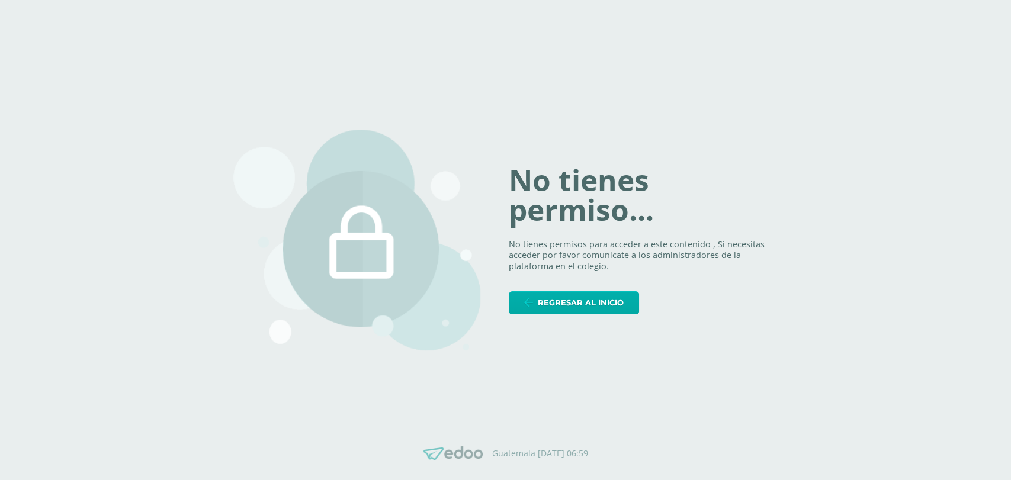
click at [559, 314] on div "No tienes permiso... No tienes permisos para acceder a este contenido , Si nece…" at bounding box center [505, 240] width 545 height 278
click at [542, 316] on div "No tienes permiso... No tienes permisos para acceder a este contenido , Si nece…" at bounding box center [505, 240] width 545 height 278
click at [553, 306] on span "Regresar al inicio" at bounding box center [581, 303] width 86 height 22
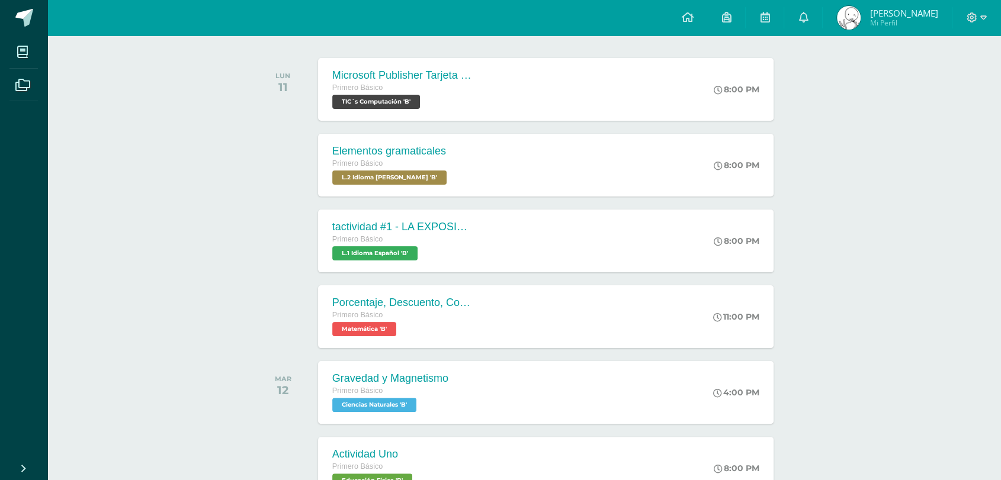
scroll to position [197, 0]
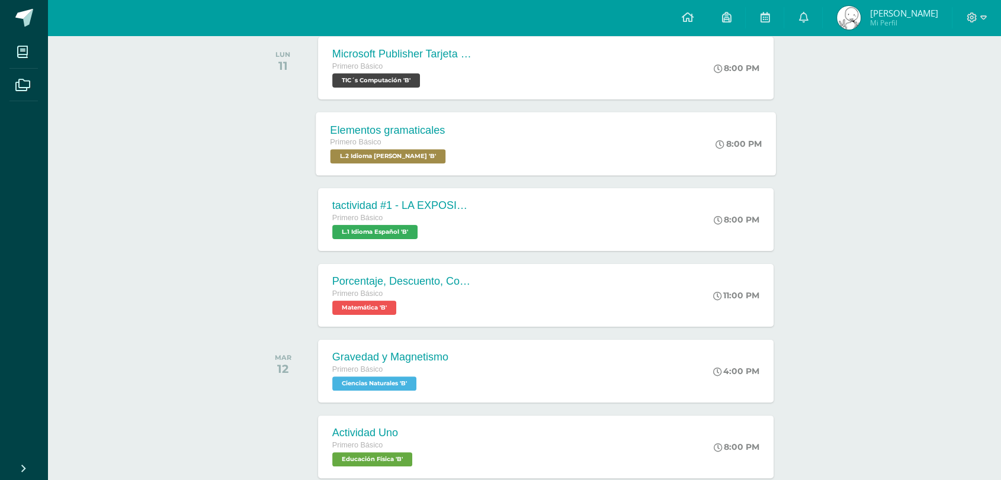
click at [565, 157] on div "Elementos gramaticales Primero Básico L.2 Idioma [PERSON_NAME] 'B' 8:00 PM Elem…" at bounding box center [546, 143] width 460 height 63
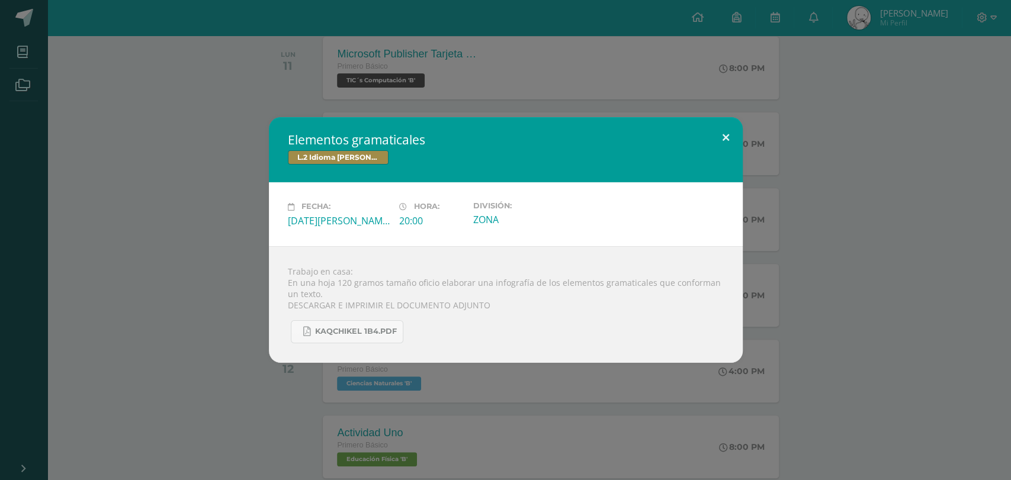
click at [717, 143] on button at bounding box center [726, 137] width 34 height 40
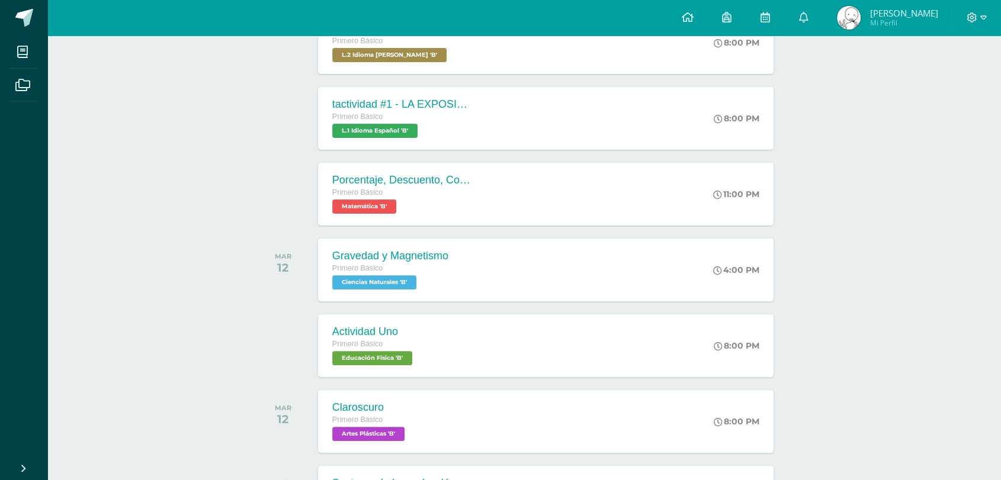
scroll to position [329, 0]
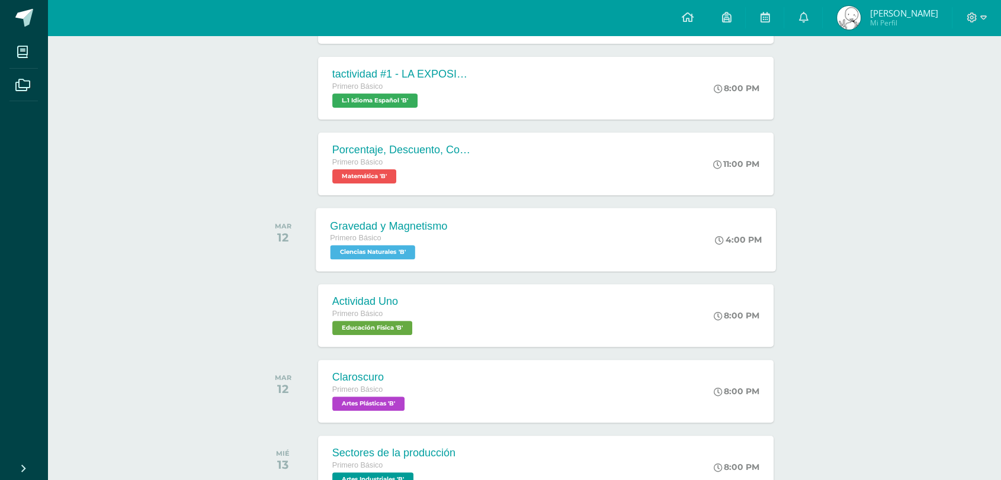
click at [551, 229] on div "Gravedad y Magnetismo Primero Básico Ciencias Naturales 'B' 4:00 PM Gravedad y …" at bounding box center [546, 239] width 460 height 63
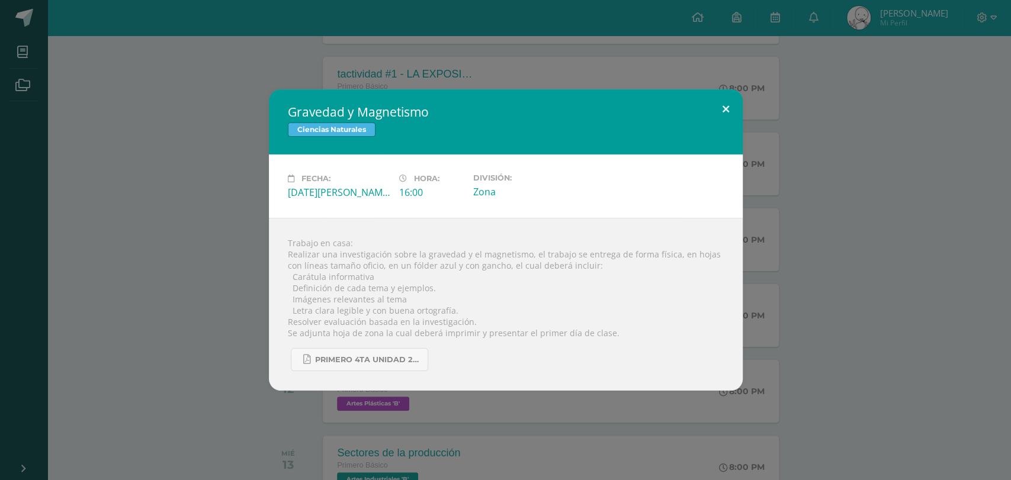
click at [713, 111] on button at bounding box center [726, 109] width 34 height 40
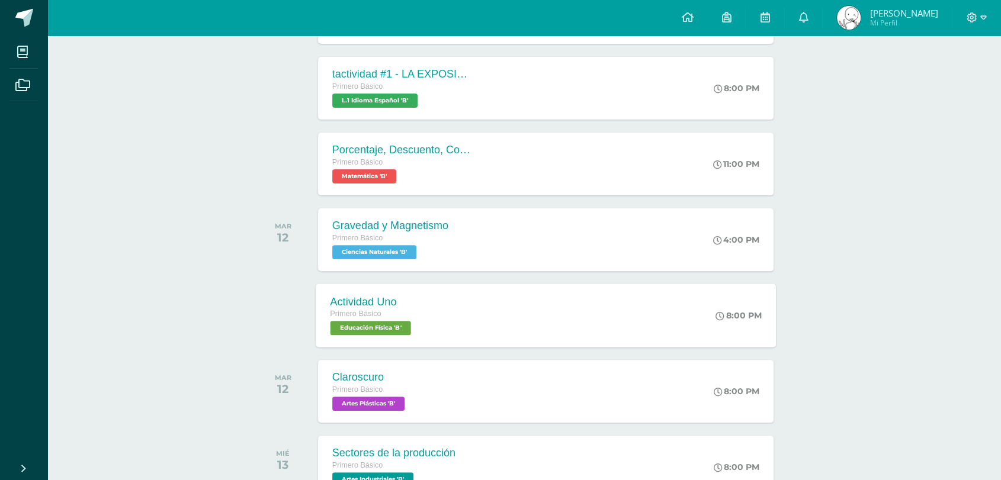
click at [486, 321] on div "Actividad Uno Primero Básico Educación Física 'B' 8:00 PM Actividad Uno Educaci…" at bounding box center [546, 315] width 460 height 63
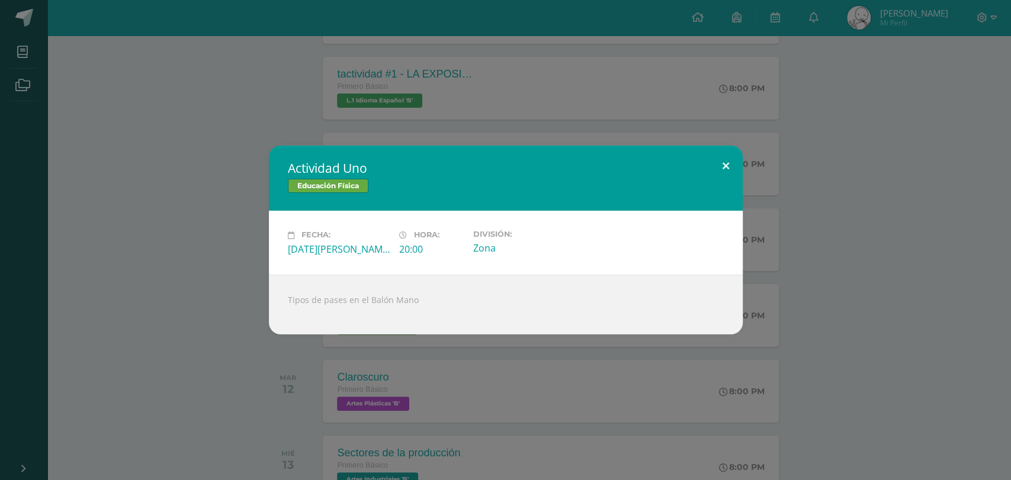
click at [733, 165] on button at bounding box center [726, 166] width 34 height 40
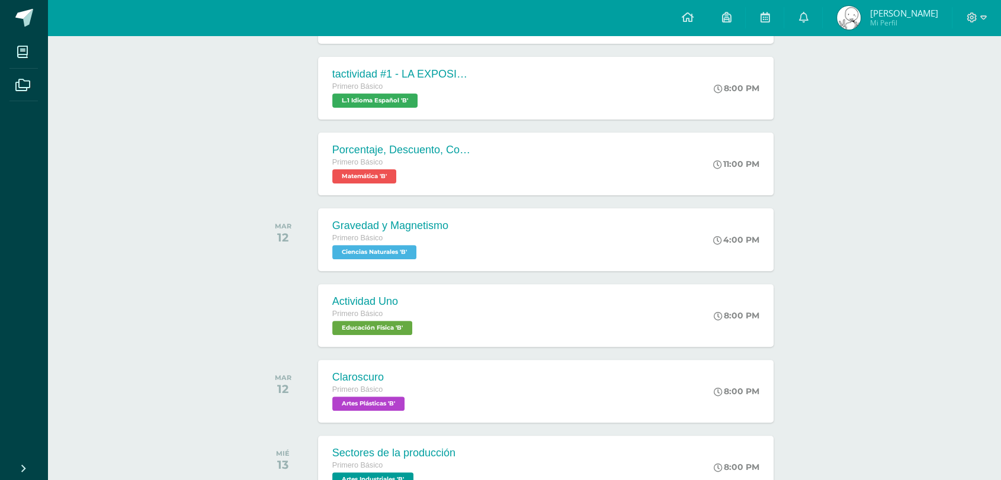
click at [544, 376] on div "Claroscuro Primero Básico Artes Plásticas 'B' 8:00 PM [GEOGRAPHIC_DATA] Artes P…" at bounding box center [546, 391] width 456 height 63
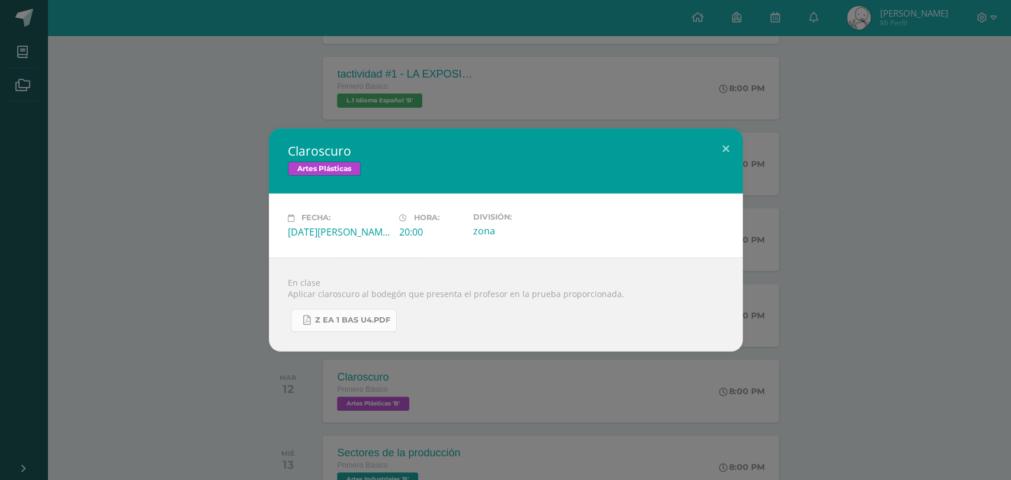
click at [368, 328] on link "Z eA 1 Bas U4.pdf" at bounding box center [344, 320] width 106 height 23
click at [737, 153] on button at bounding box center [726, 149] width 34 height 40
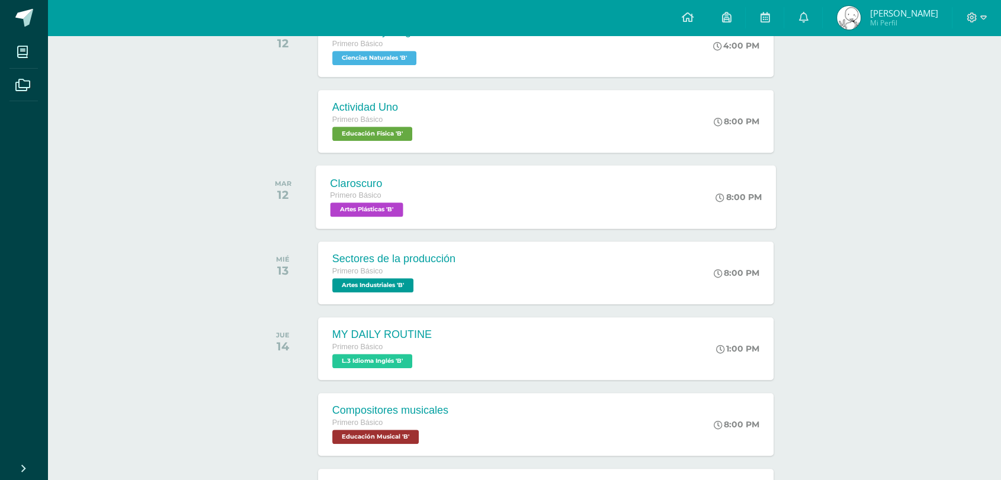
scroll to position [592, 0]
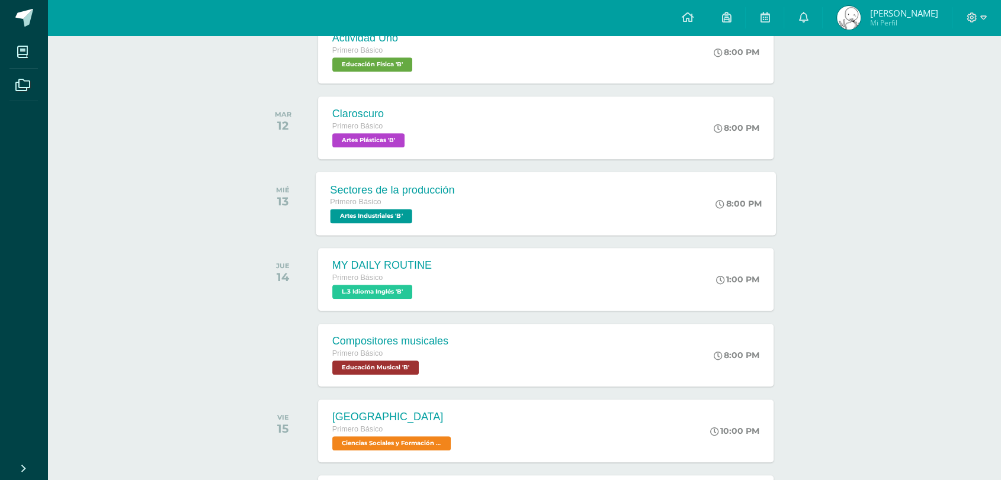
click at [492, 210] on div "Sectores de la producción Primero Básico Artes Industriales 'B' 8:00 PM Sectore…" at bounding box center [546, 203] width 460 height 63
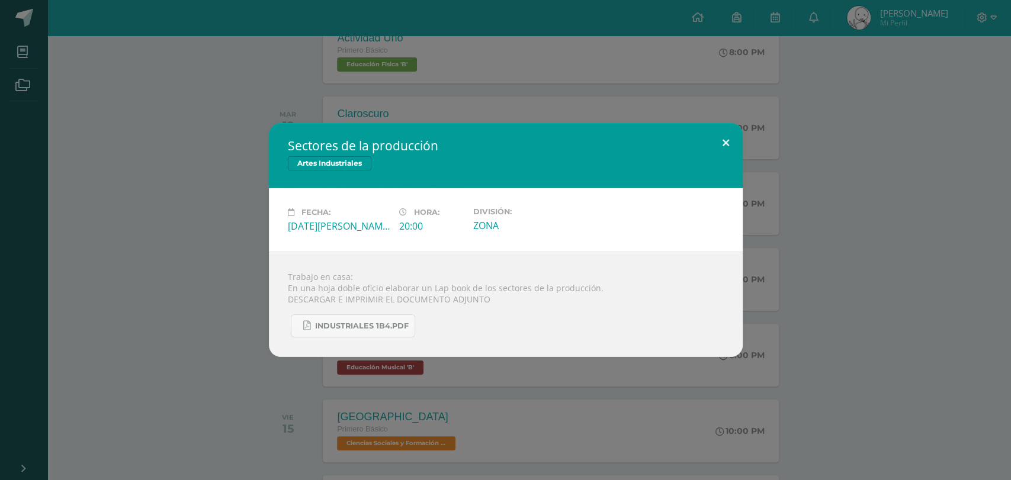
click at [738, 142] on button at bounding box center [726, 143] width 34 height 40
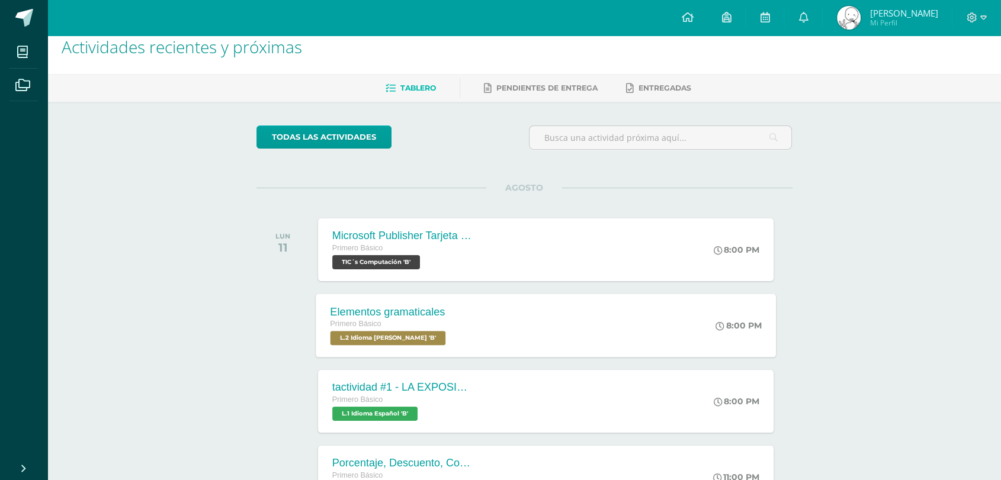
scroll to position [132, 0]
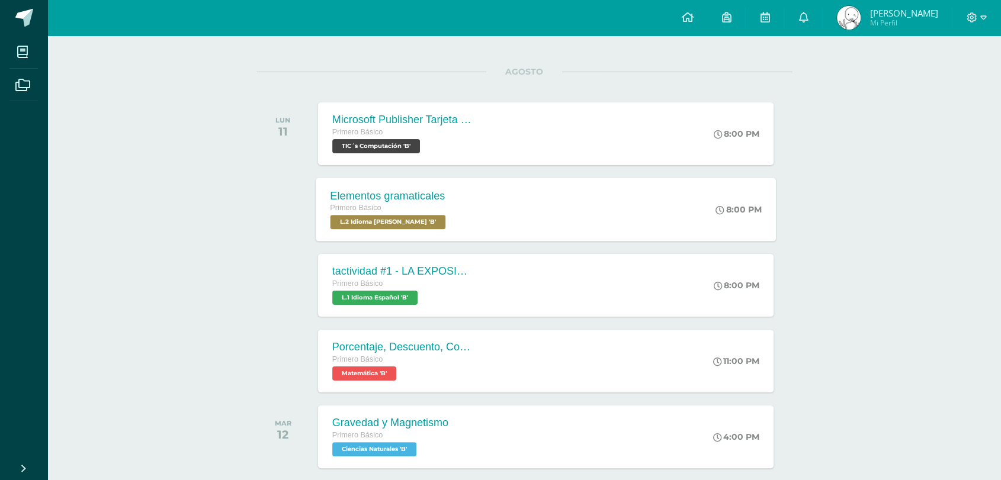
click at [405, 230] on div "Elementos gramaticales Primero Básico L.2 Idioma [PERSON_NAME] 'B'" at bounding box center [389, 209] width 147 height 63
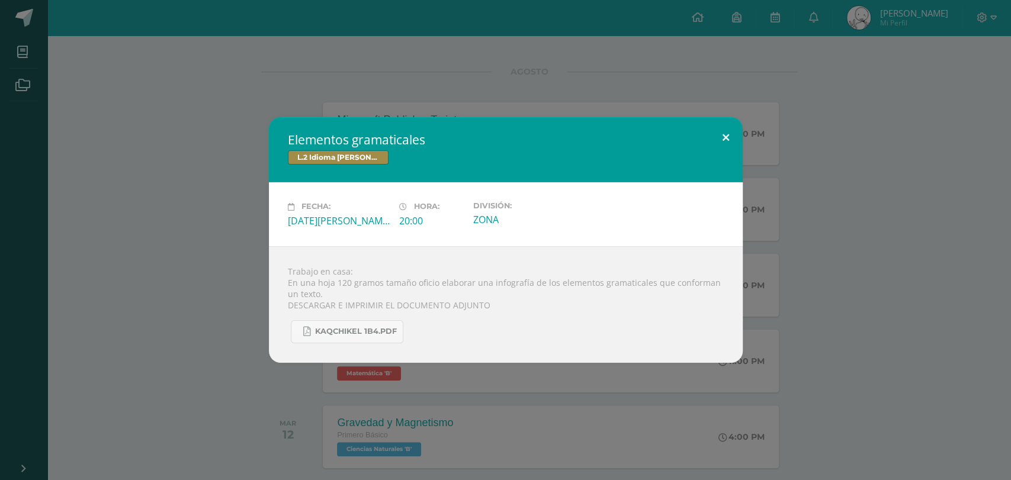
click at [720, 142] on button at bounding box center [726, 137] width 34 height 40
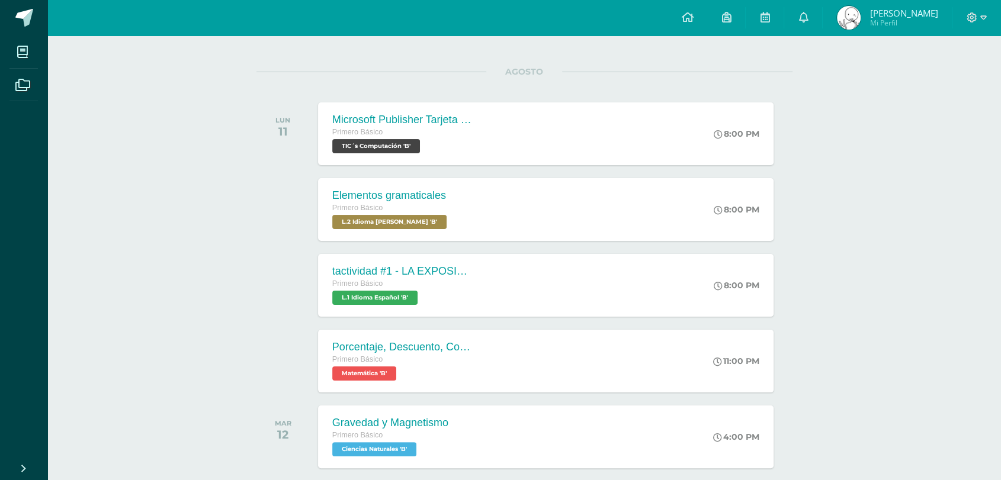
click at [454, 276] on div "tactividad #1 - LA EXPOSICIÓN ORAL" at bounding box center [403, 271] width 142 height 12
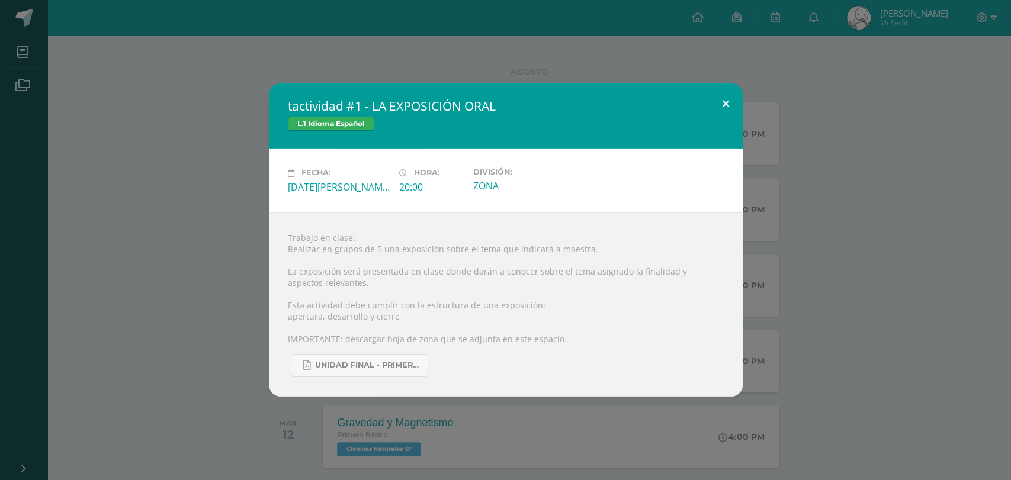
click at [730, 104] on button at bounding box center [726, 104] width 34 height 40
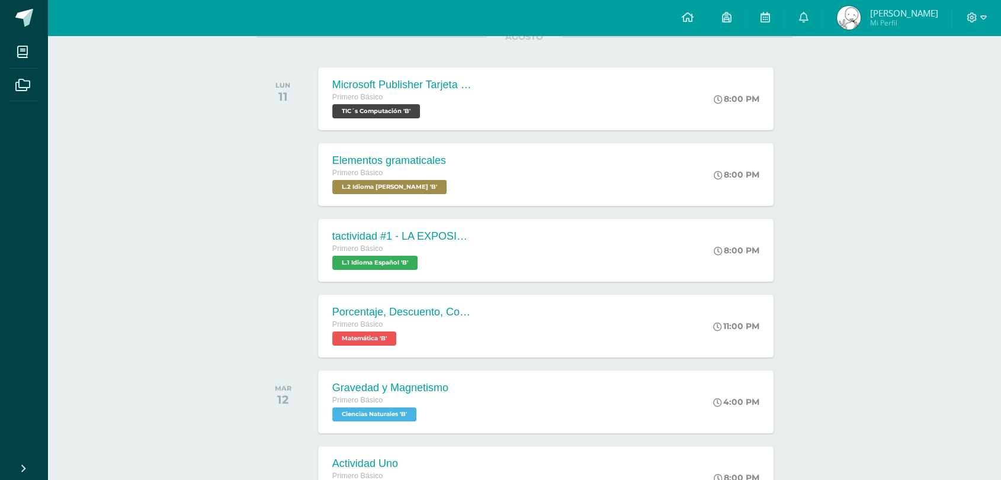
scroll to position [197, 0]
